Goal: Task Accomplishment & Management: Manage account settings

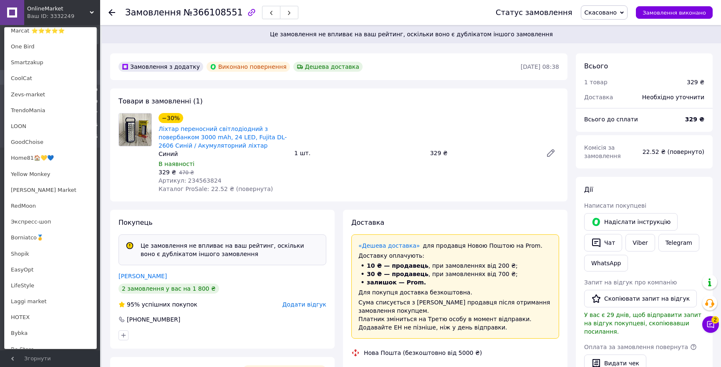
scroll to position [516, 0]
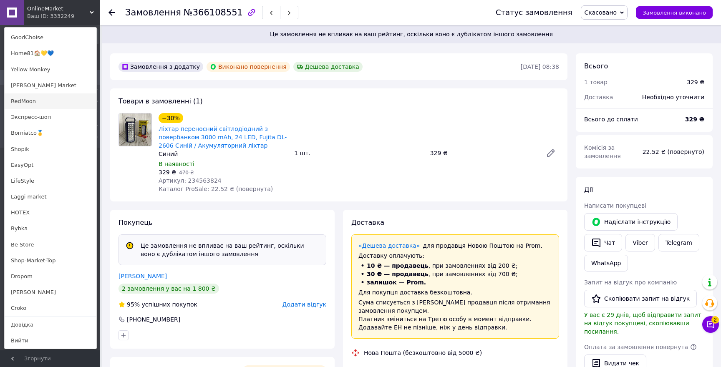
click at [55, 101] on link "RedMoon" at bounding box center [51, 101] width 92 height 16
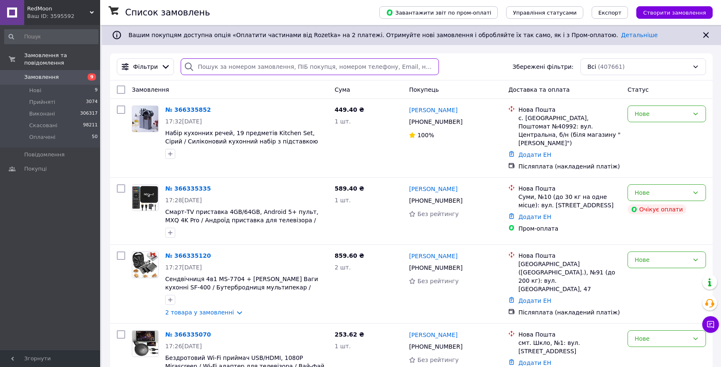
click at [289, 75] on input "search" at bounding box center [310, 66] width 258 height 17
paste input "366176288"
type input "366176288"
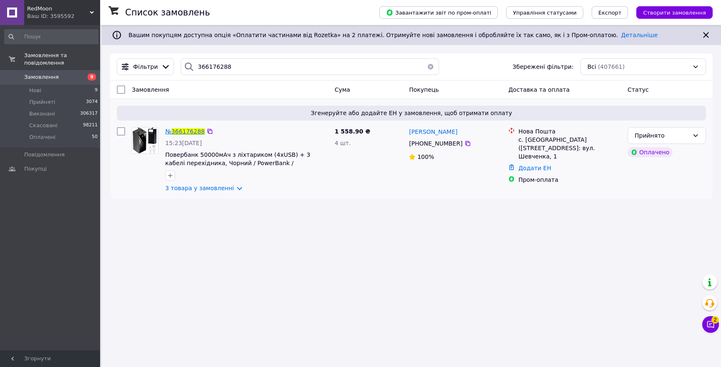
click at [186, 129] on span "366176288" at bounding box center [187, 131] width 33 height 7
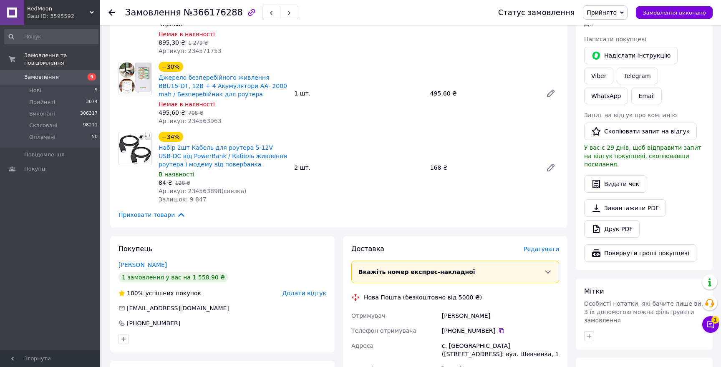
scroll to position [136, 0]
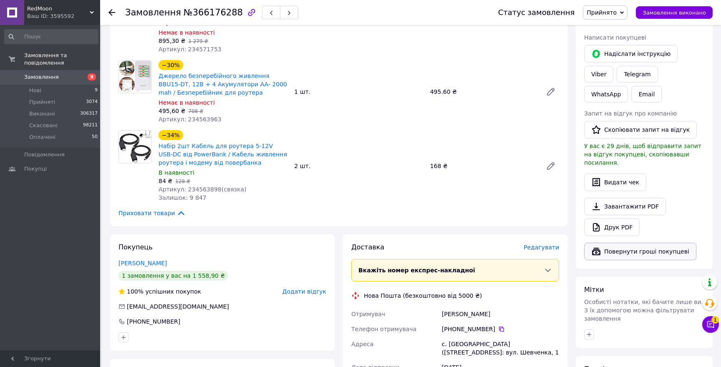
click at [618, 243] on button "Повернути гроші покупцеві" at bounding box center [640, 252] width 112 height 18
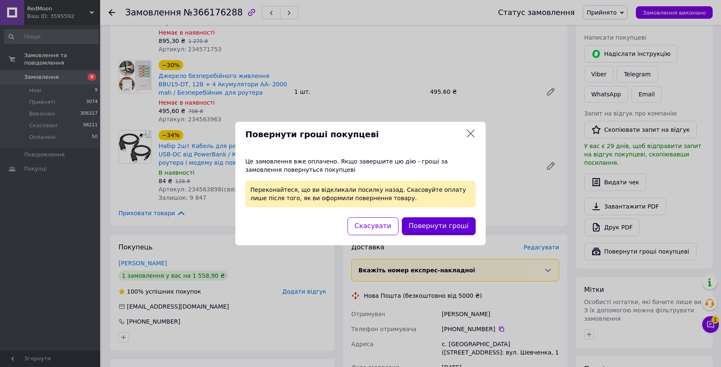
click at [460, 227] on button "Повернути гроші" at bounding box center [439, 226] width 74 height 18
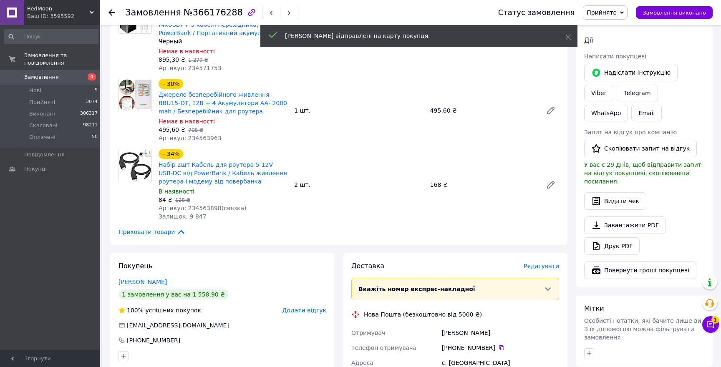
scroll to position [98, 0]
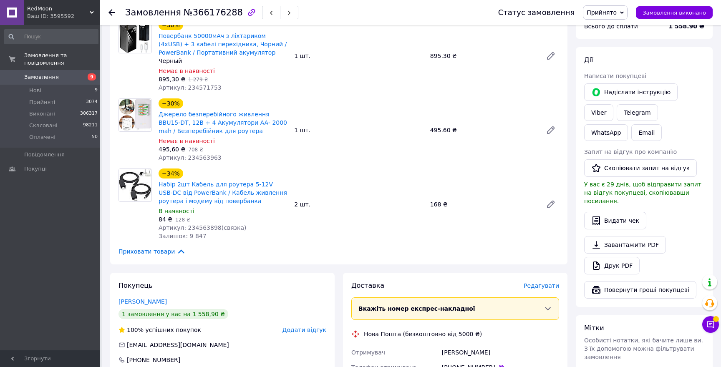
click at [58, 3] on div "RedMoon Ваш ID: 3595592" at bounding box center [62, 12] width 76 height 25
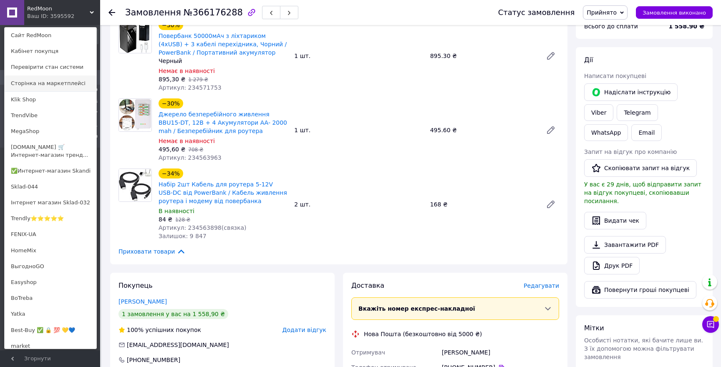
scroll to position [516, 0]
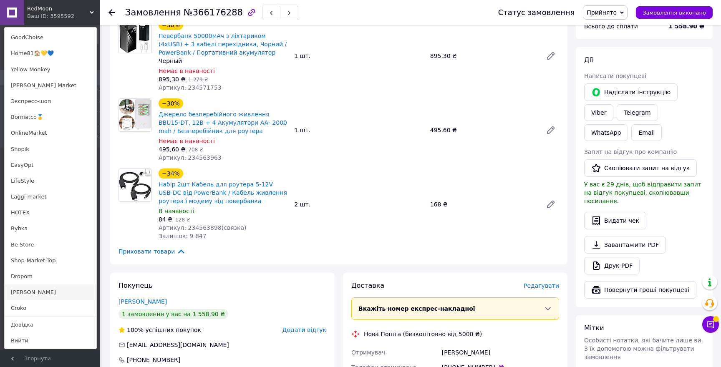
click at [24, 290] on link "[PERSON_NAME]" at bounding box center [51, 292] width 92 height 16
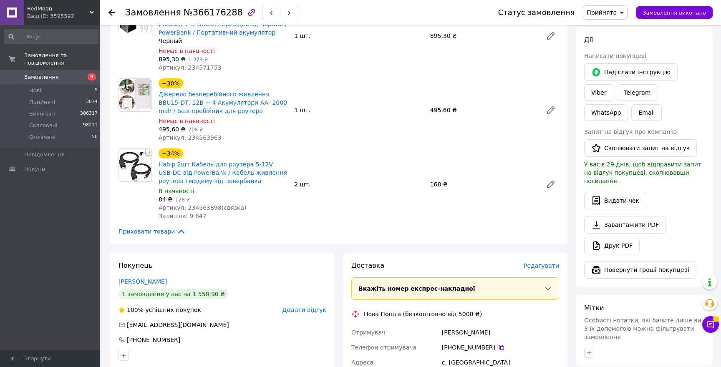
scroll to position [125, 0]
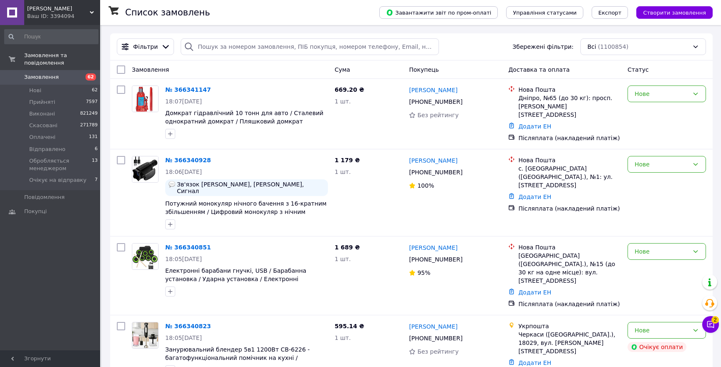
click at [243, 57] on div "Фільтри Збережені фільтри: Всі (1100854)" at bounding box center [411, 46] width 602 height 27
click at [223, 45] on input "search" at bounding box center [310, 46] width 258 height 17
paste input "366241695"
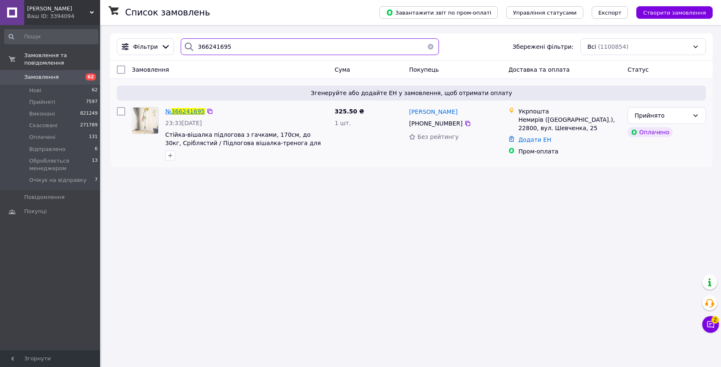
type input "366241695"
click at [191, 111] on span "366241695" at bounding box center [187, 111] width 33 height 7
